Goal: Transaction & Acquisition: Book appointment/travel/reservation

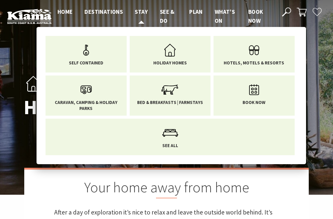
click at [145, 12] on span "Stay" at bounding box center [141, 11] width 13 height 7
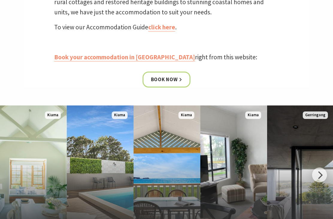
scroll to position [245, 0]
click at [175, 82] on link "Book now" at bounding box center [166, 79] width 48 height 16
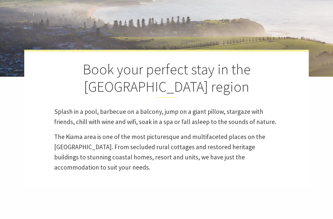
select select "3"
select select "2"
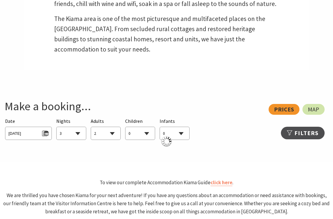
scroll to position [236, 0]
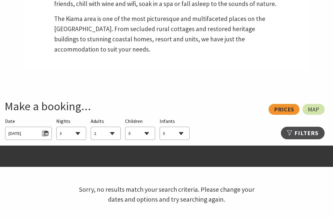
click at [25, 139] on span "Thu 18/09/2025" at bounding box center [28, 133] width 46 height 13
click at [36, 135] on span "Thu 18/09/2025" at bounding box center [28, 132] width 40 height 8
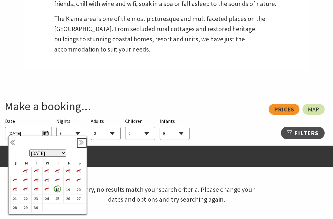
click at [83, 145] on link "Next" at bounding box center [81, 142] width 7 height 7
click at [80, 145] on link "Next" at bounding box center [81, 142] width 7 height 7
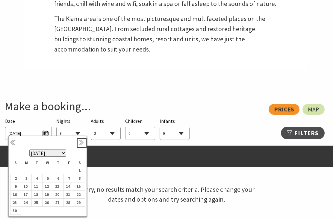
click at [82, 145] on link "Next" at bounding box center [81, 142] width 7 height 7
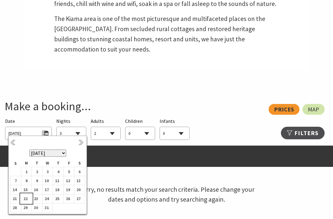
click at [28, 198] on b "22" at bounding box center [25, 198] width 8 height 8
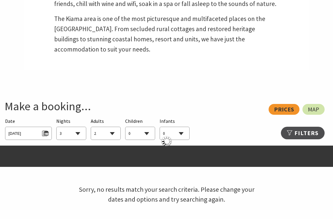
click at [74, 134] on select "1 2 3 4 5 6 7 8 9 10 11 12 13 14 15 16 17 18 19 20 21 22 23 24 25 26 27 28 29 30" at bounding box center [71, 133] width 29 height 13
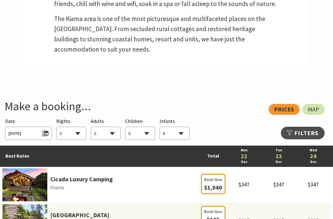
select select "5"
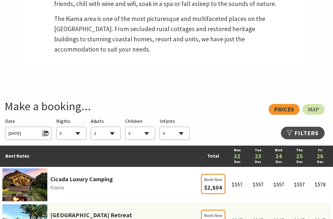
click at [114, 136] on select "0 1 2 3 4 5 6 7 8 9 10 11 12 13 14 15 16 17 18 19 20 21 22 23 24 25 26 27 28 29…" at bounding box center [105, 133] width 29 height 13
select select "6"
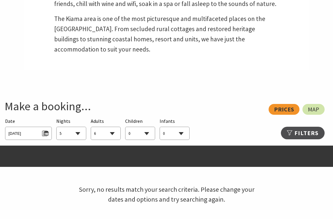
click at [74, 135] on select "1 2 3 4 5 6 7 8 9 10 11 12 13 14 15 16 17 18 19 20 21 22 23 24 25 26 27 28 29 30" at bounding box center [71, 133] width 29 height 13
select select "7"
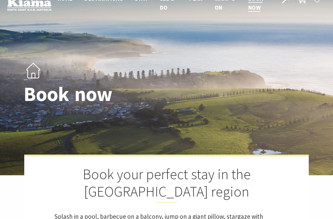
scroll to position [0, 0]
